Goal: Transaction & Acquisition: Purchase product/service

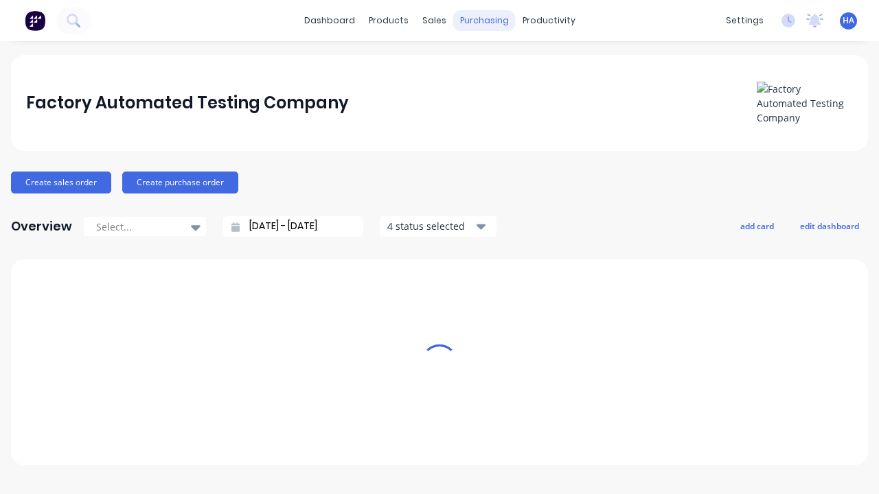
click at [479, 21] on div "purchasing" at bounding box center [484, 20] width 62 height 21
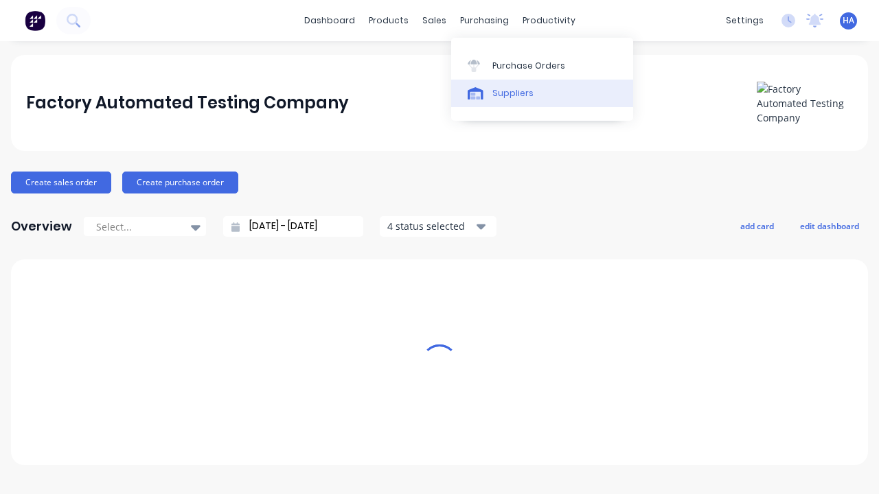
click at [542, 93] on link "Suppliers" at bounding box center [542, 93] width 182 height 27
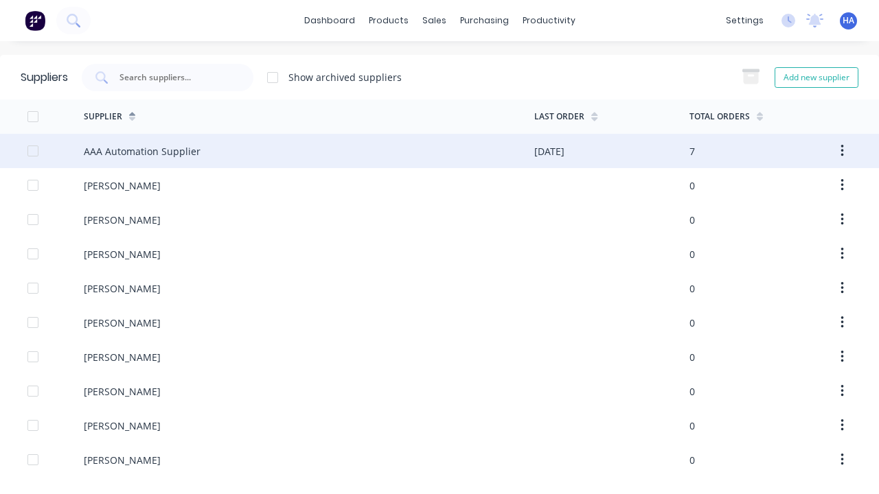
click at [140, 151] on div "AAA Automation Supplier" at bounding box center [142, 151] width 117 height 14
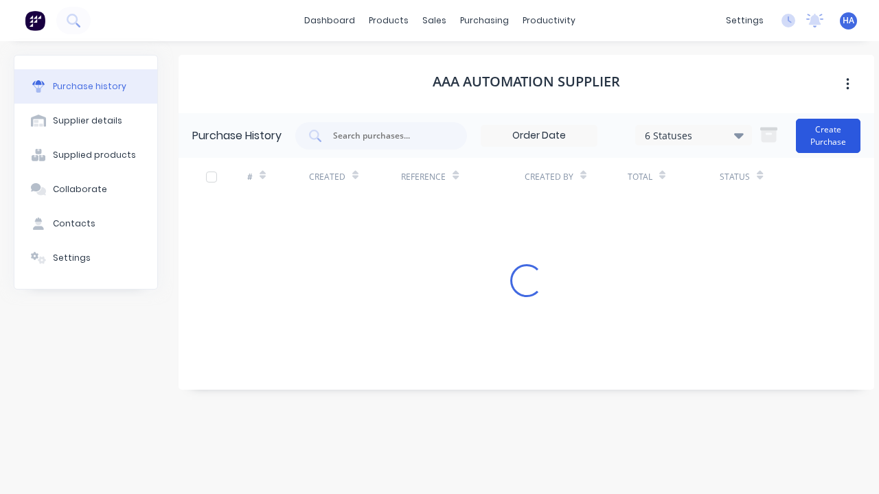
click at [829, 135] on button "Create Purchase" at bounding box center [828, 136] width 65 height 34
